Goal: Download file/media

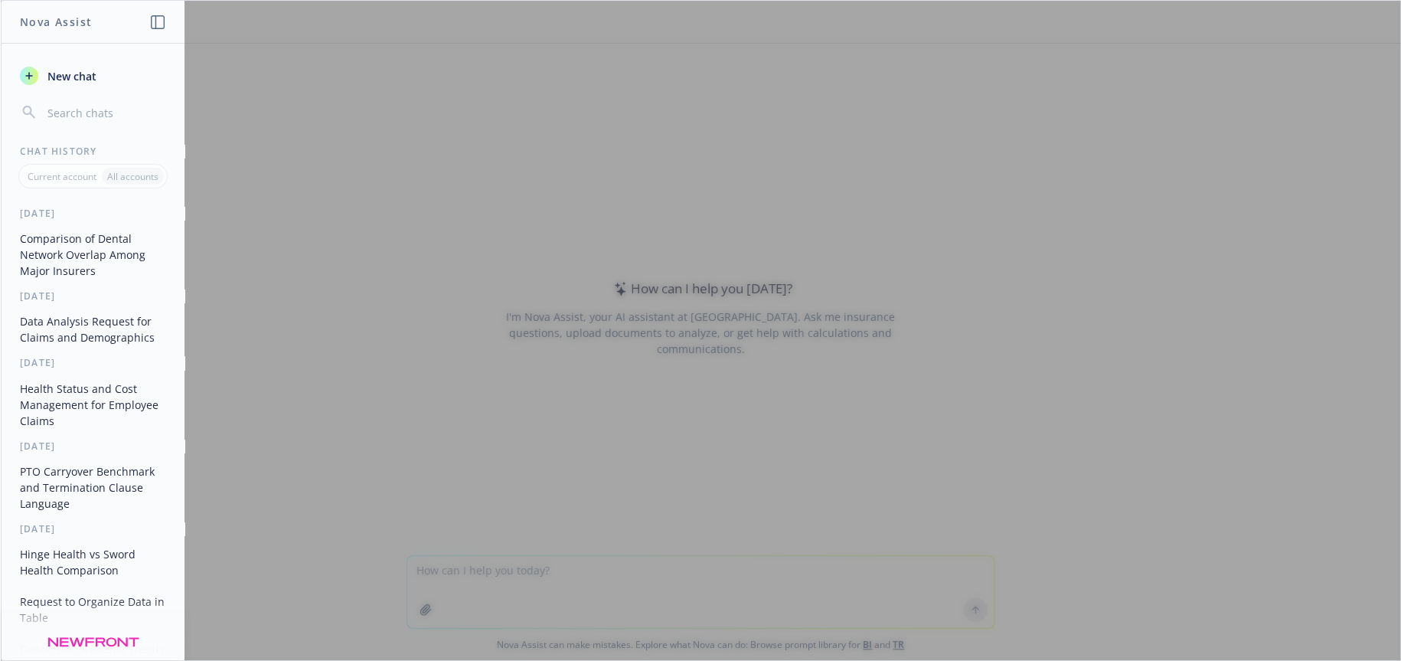
click at [581, 578] on div at bounding box center [701, 330] width 1400 height 659
click at [581, 570] on div at bounding box center [701, 330] width 1400 height 659
click at [510, 569] on div at bounding box center [701, 330] width 1400 height 659
click at [418, 572] on div at bounding box center [701, 330] width 1400 height 659
click at [685, 574] on div at bounding box center [701, 330] width 1400 height 659
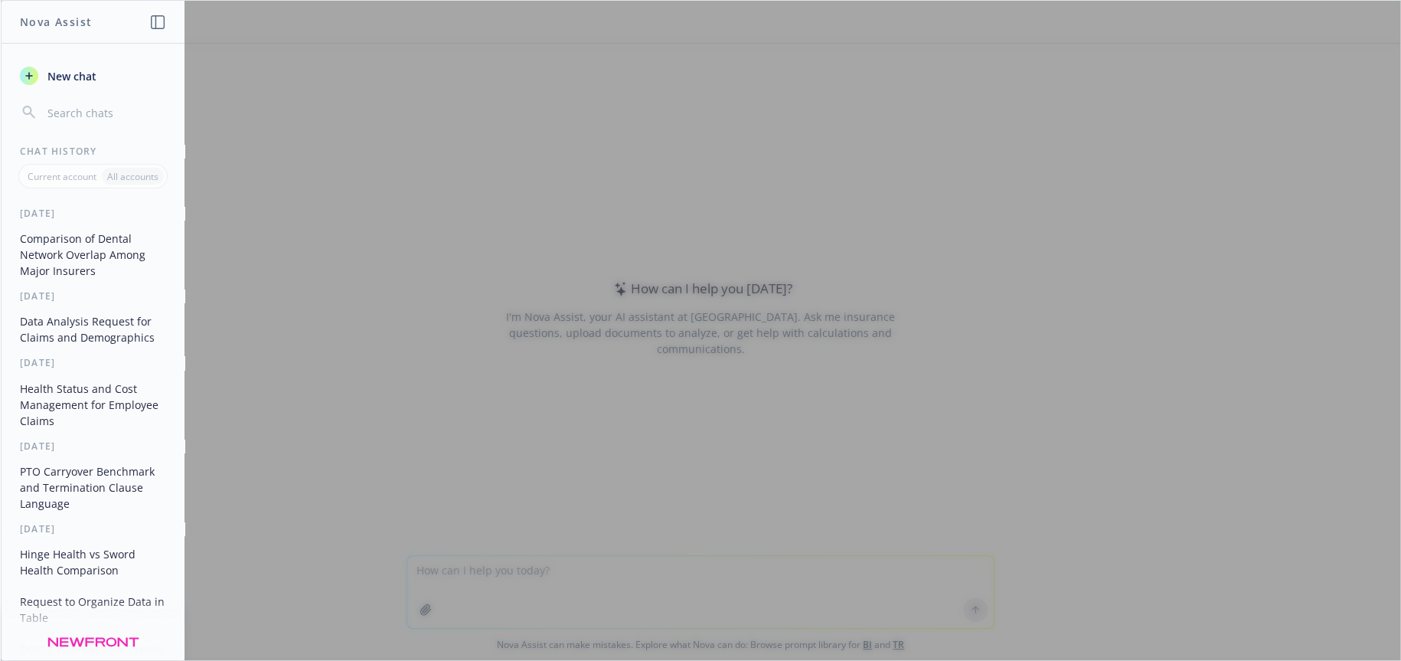
click at [685, 574] on div at bounding box center [701, 330] width 1400 height 659
click at [477, 566] on div at bounding box center [701, 330] width 1400 height 659
click at [438, 567] on div at bounding box center [701, 330] width 1400 height 659
click at [445, 570] on div at bounding box center [701, 330] width 1400 height 659
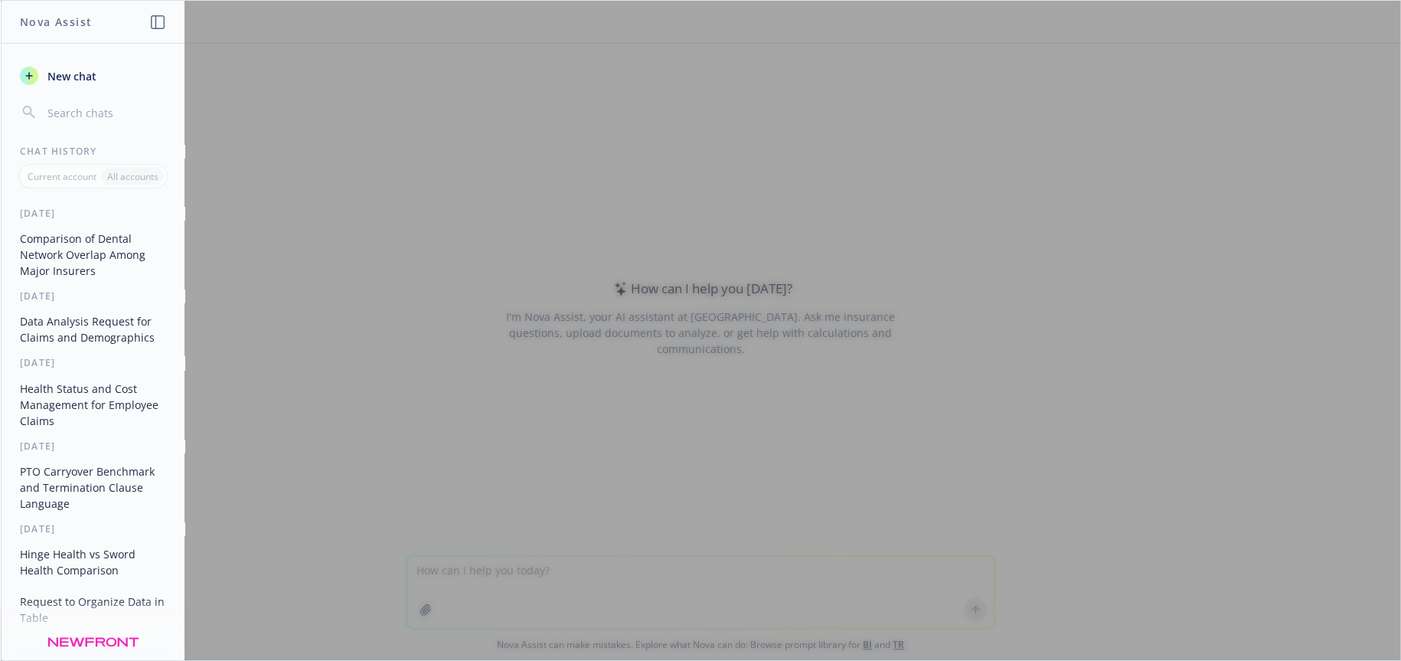
click at [445, 570] on div at bounding box center [701, 330] width 1400 height 659
click at [83, 76] on span "New chat" at bounding box center [70, 76] width 52 height 16
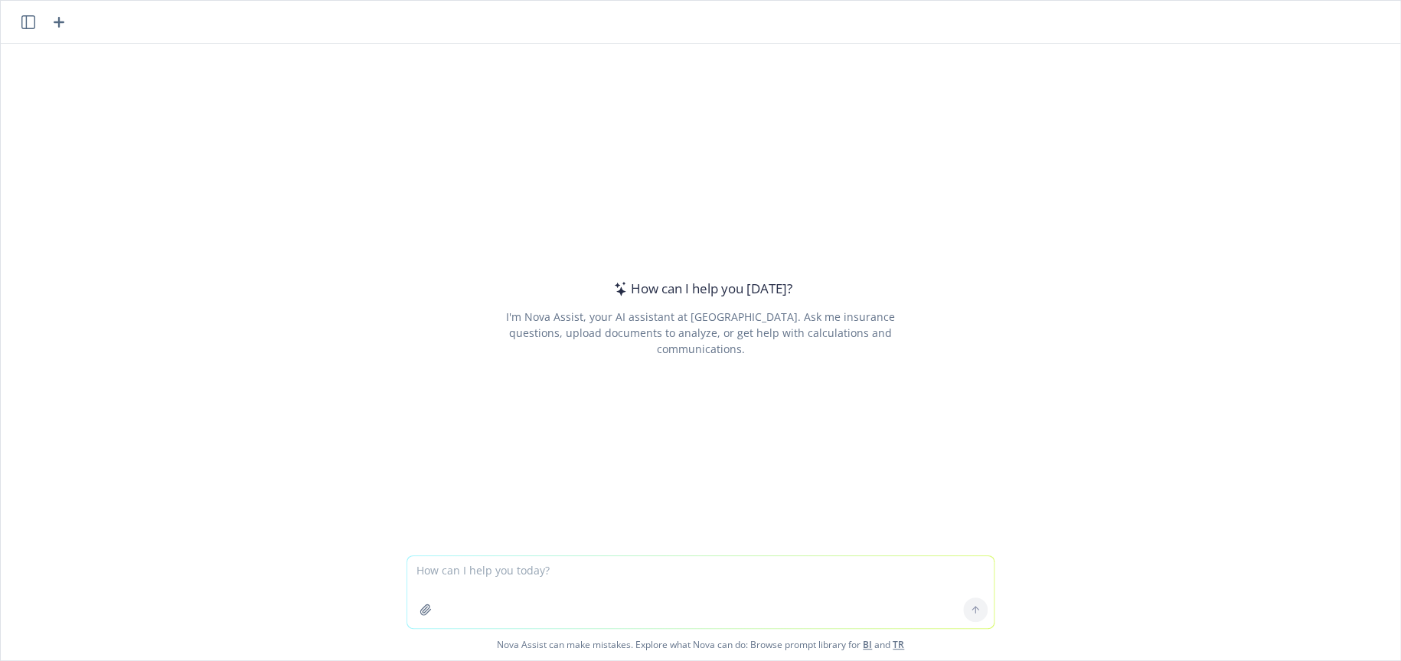
click at [619, 559] on textarea at bounding box center [700, 592] width 587 height 72
type textarea "what is the best simple way to show enrollment migration from few plans to one …"
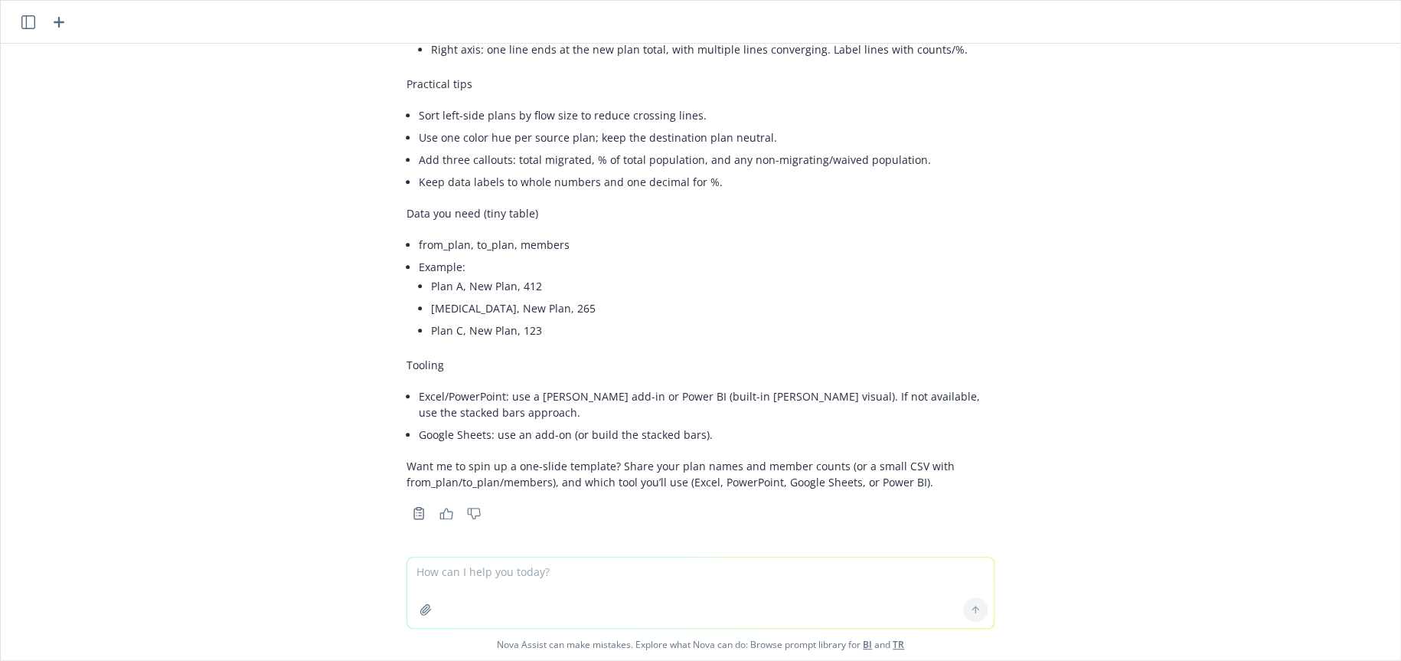
scroll to position [529, 0]
click at [498, 574] on textarea at bounding box center [700, 592] width 587 height 70
click at [420, 607] on icon "button" at bounding box center [425, 609] width 10 height 10
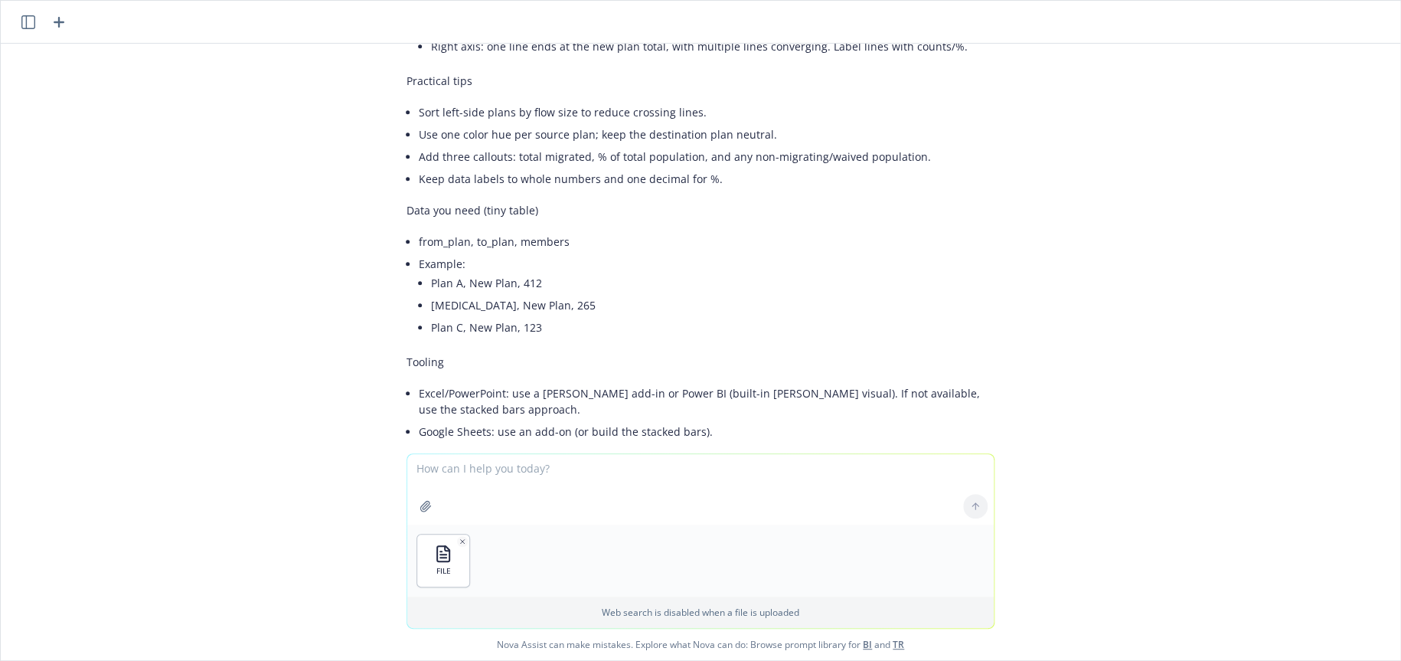
click at [967, 506] on div at bounding box center [975, 506] width 37 height 37
click at [246, 500] on div "FILE Web search is disabled when a file is uploaded Nova Assist can make mistak…" at bounding box center [701, 556] width 1400 height 207
click at [965, 505] on div at bounding box center [975, 506] width 37 height 37
click at [590, 472] on textarea at bounding box center [700, 489] width 587 height 70
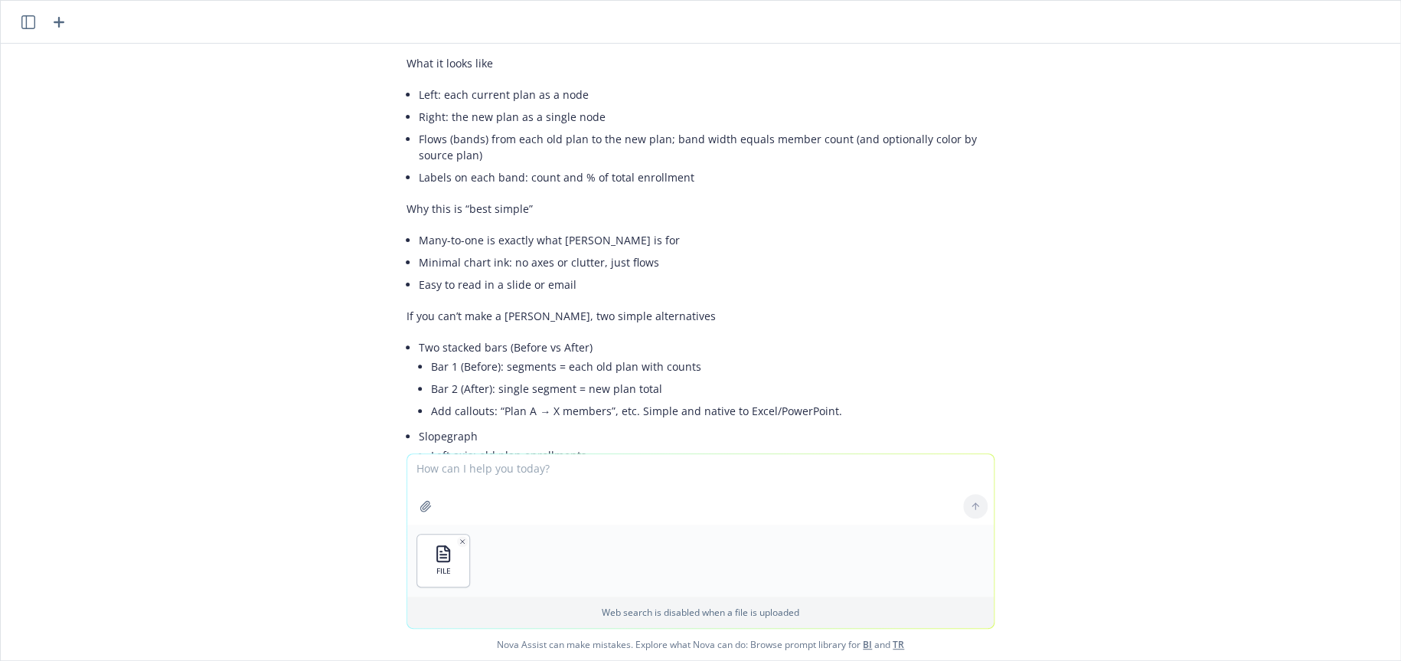
scroll to position [0, 0]
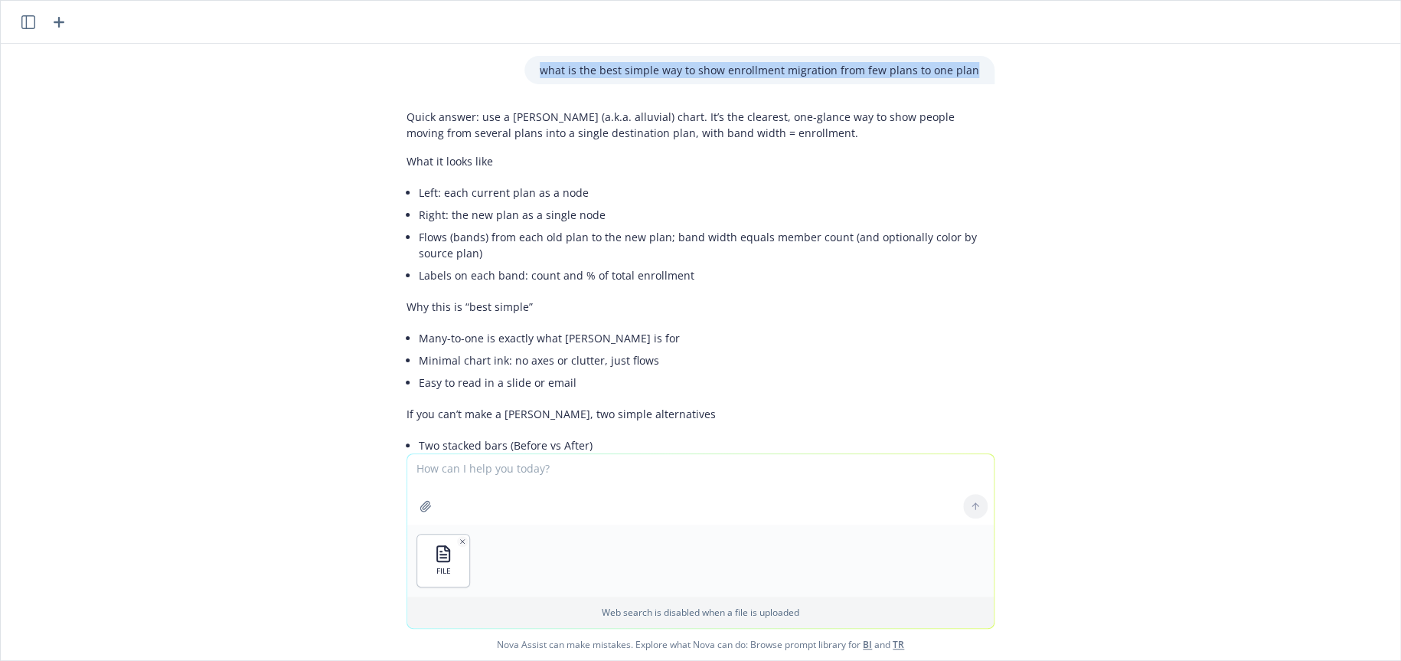
drag, startPoint x: 545, startPoint y: 71, endPoint x: 1009, endPoint y: 77, distance: 464.1
click at [1009, 77] on div "what is the best simple way to show enrollment migration from few plans to one …" at bounding box center [701, 249] width 1400 height 410
copy p "what is the best simple way to show enrollment migration from few plans to one …"
click at [461, 467] on textarea at bounding box center [700, 489] width 587 height 70
paste textarea "what is the best simple way to show enrollment migration from few plans to one …"
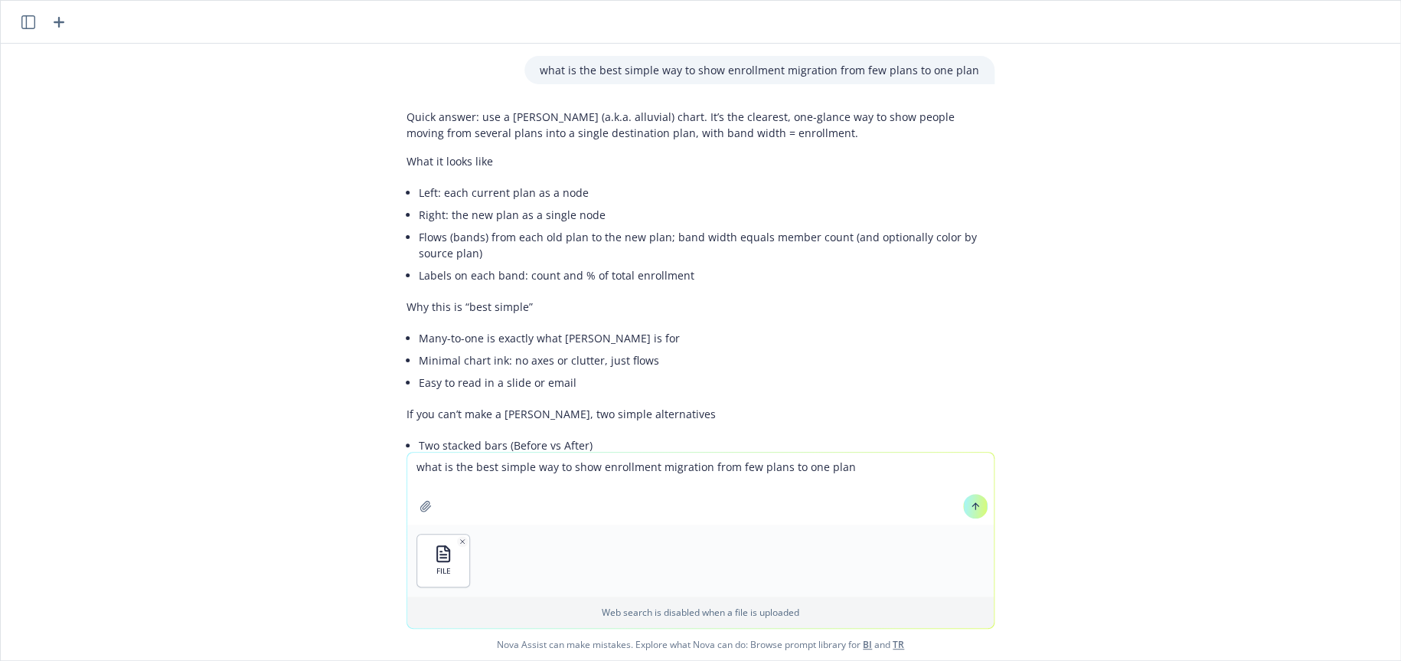
type textarea "what is the best simple way to show enrollment migration from few plans to one …"
click at [970, 505] on icon at bounding box center [975, 506] width 11 height 11
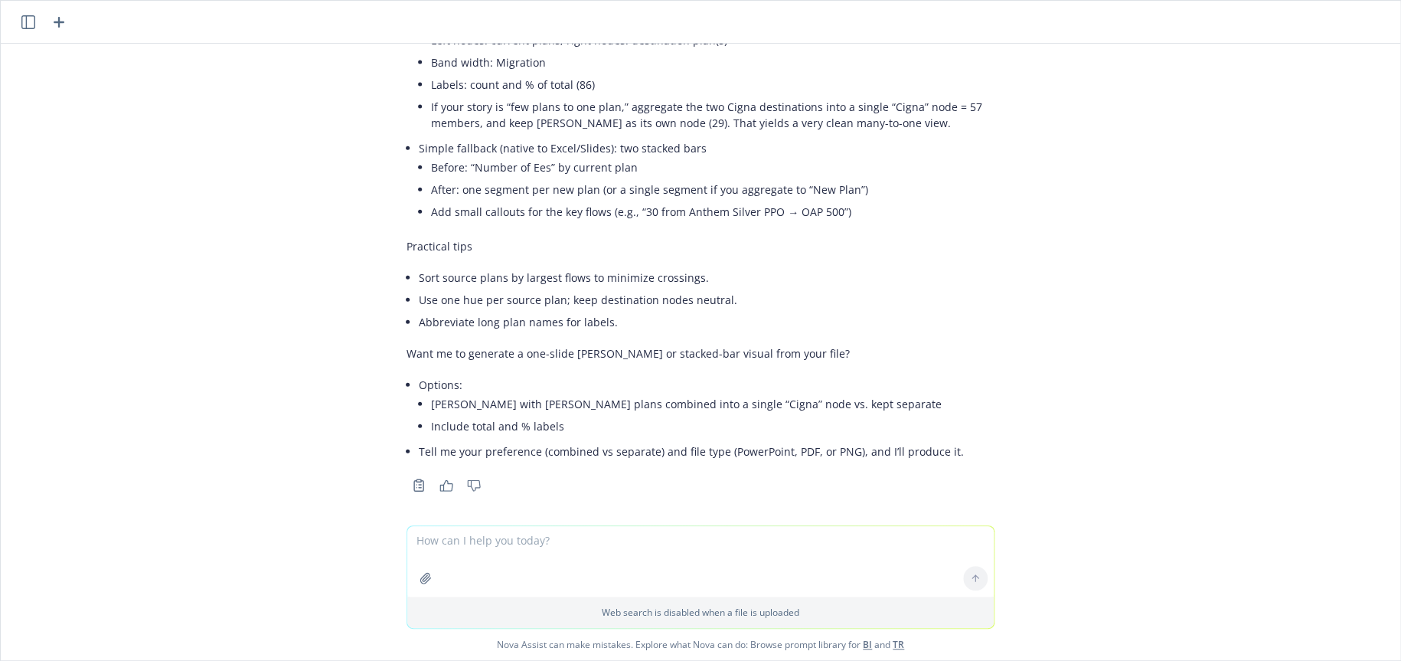
scroll to position [1760, 0]
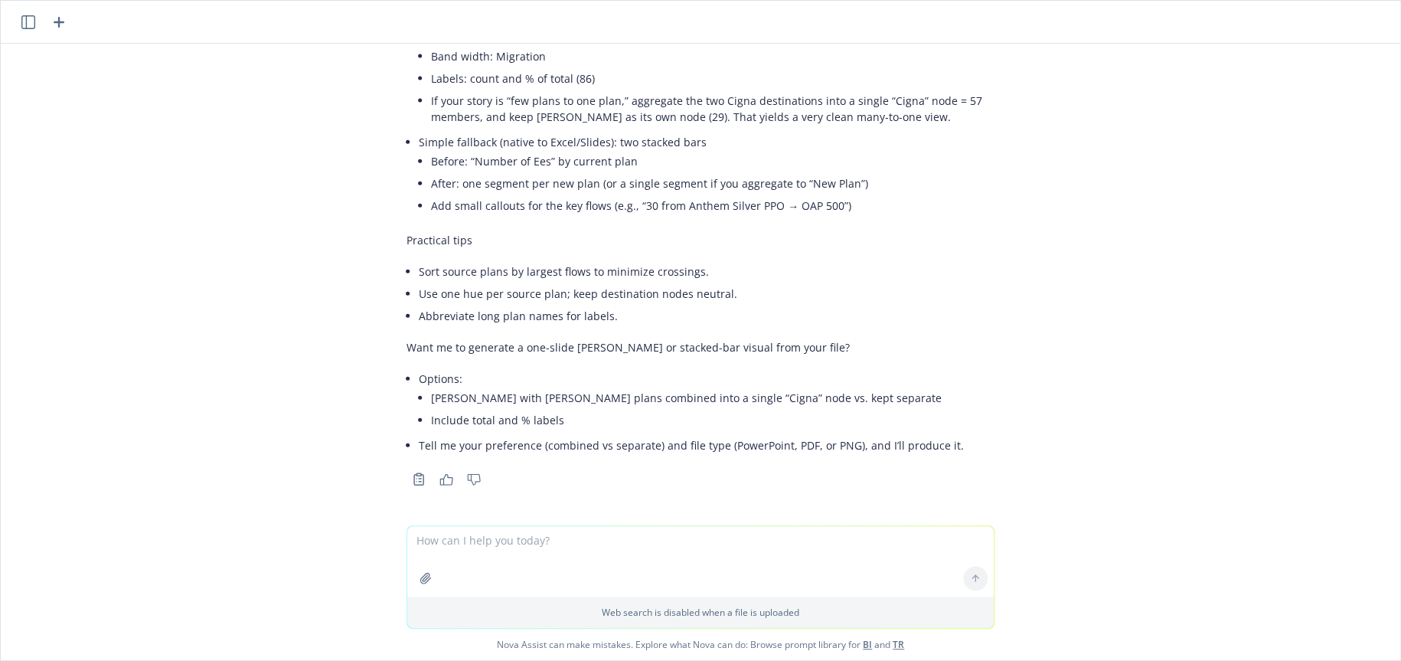
click at [495, 547] on textarea at bounding box center [700, 561] width 587 height 70
type textarea "yes"
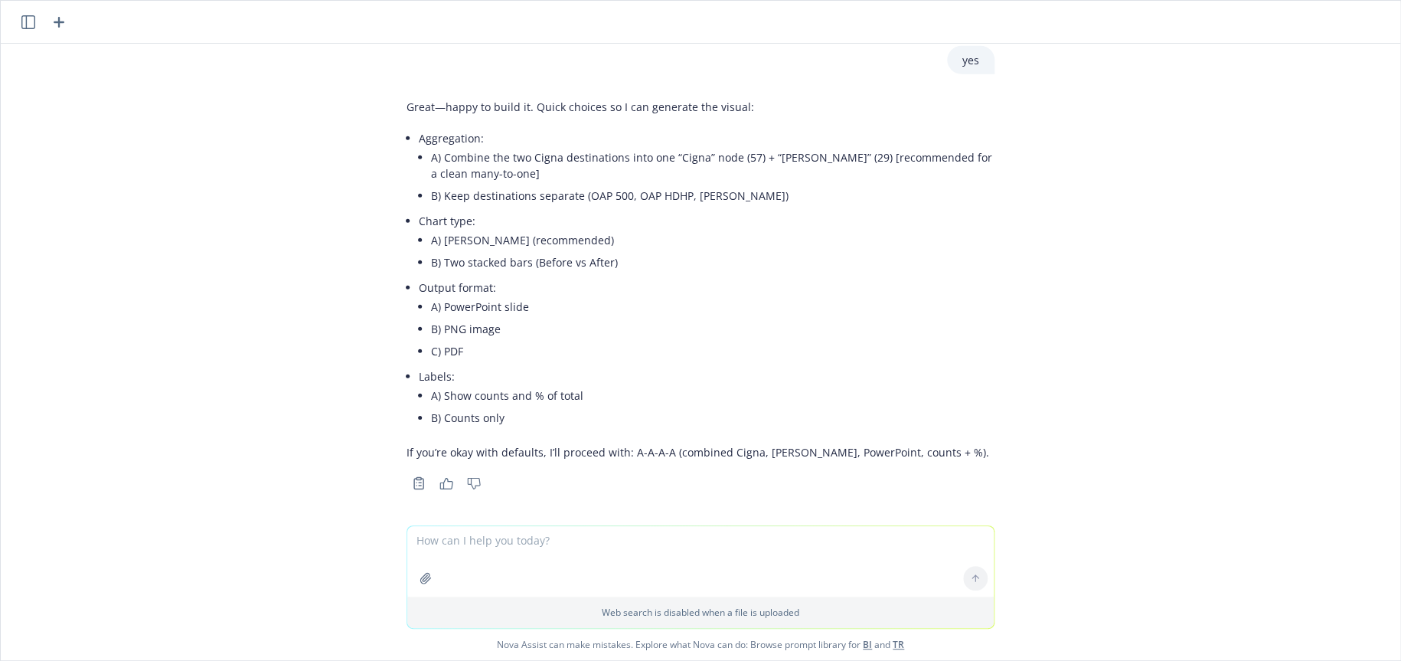
scroll to position [2225, 0]
click at [512, 546] on textarea at bounding box center [700, 561] width 587 height 70
click at [435, 538] on textarea "powepoint" at bounding box center [700, 561] width 587 height 72
type textarea "powerpoint"
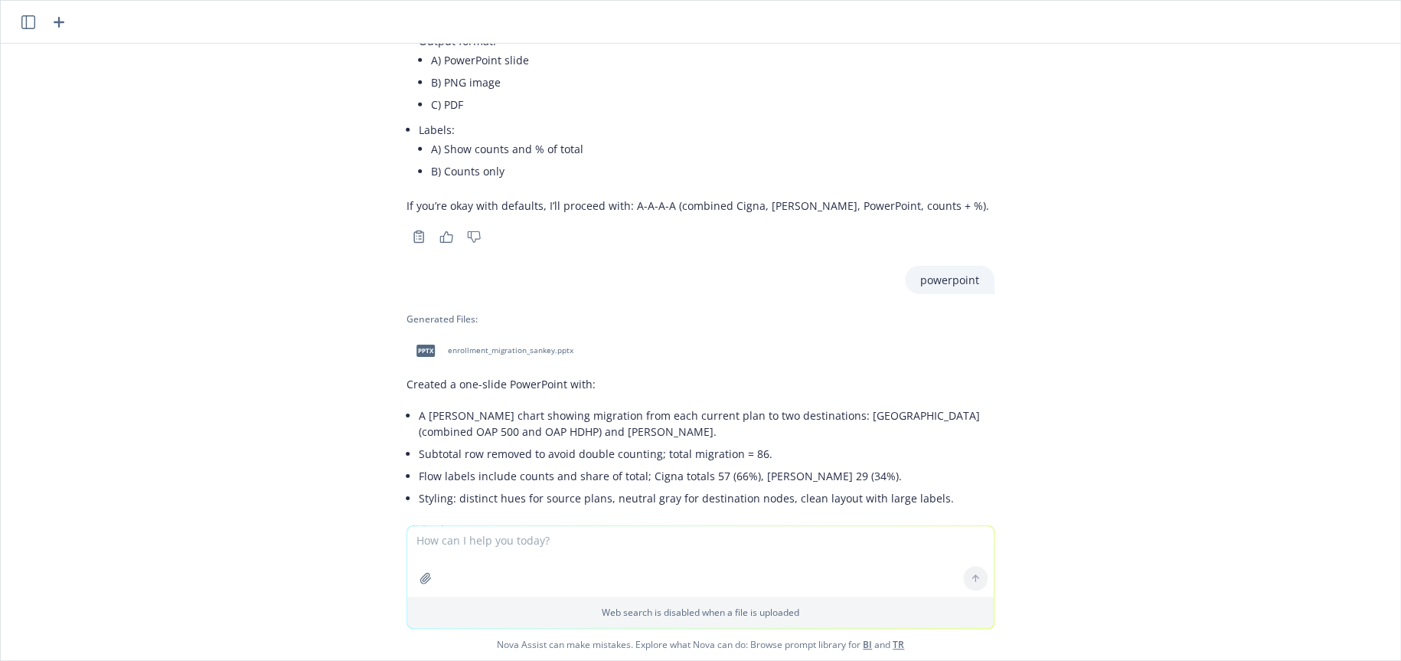
scroll to position [2466, 0]
click at [417, 350] on span "pptx" at bounding box center [426, 353] width 18 height 11
